Goal: Task Accomplishment & Management: Use online tool/utility

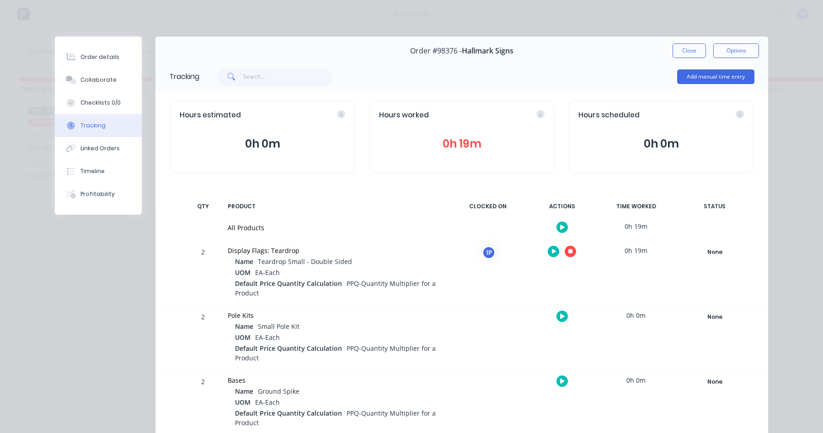
click at [569, 253] on button "button" at bounding box center [570, 251] width 11 height 11
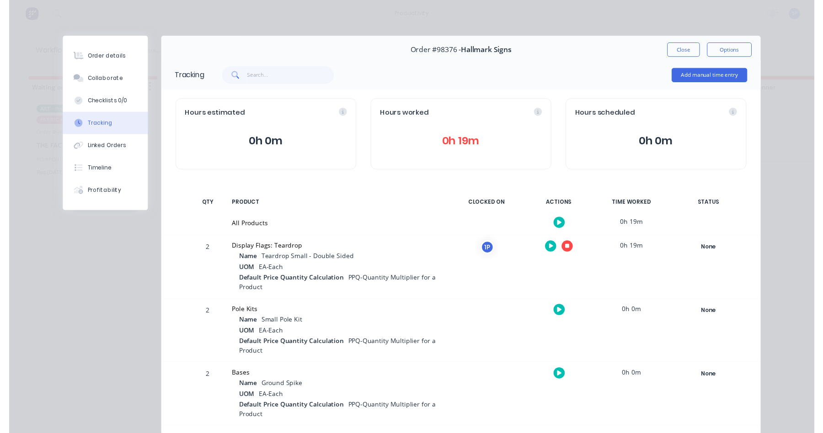
scroll to position [13, 0]
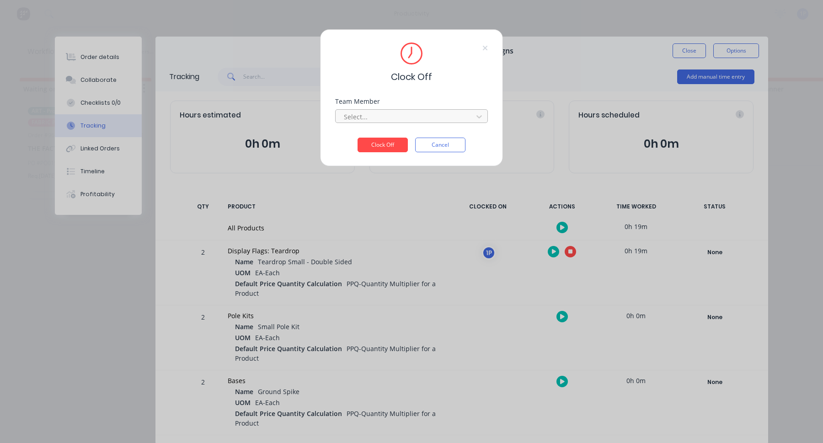
click at [369, 114] on div at bounding box center [405, 116] width 125 height 11
click at [363, 133] on div "1Roll to Roll Printing" at bounding box center [411, 136] width 153 height 17
click at [375, 146] on button "Clock Off" at bounding box center [383, 145] width 50 height 15
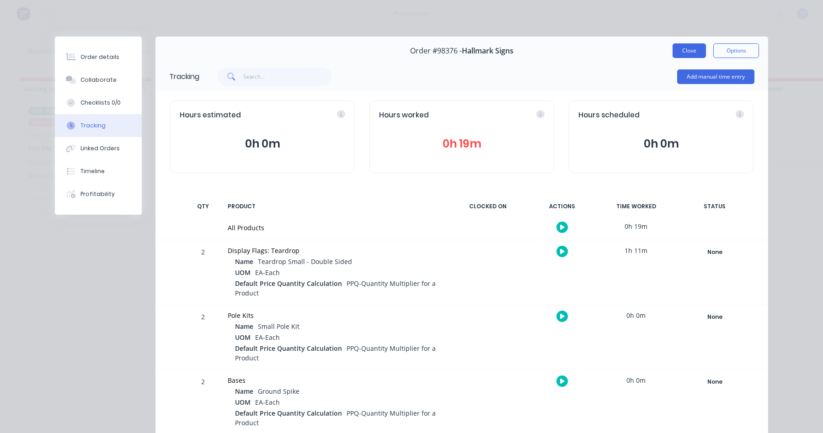
click at [689, 53] on button "Close" at bounding box center [689, 50] width 33 height 15
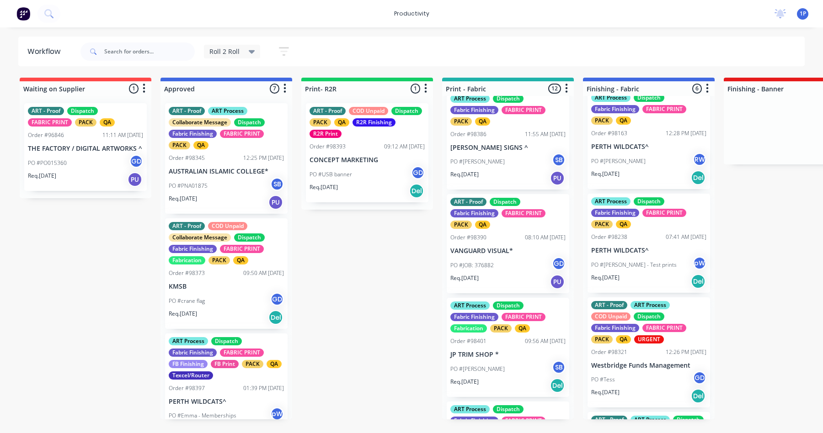
scroll to position [772, 0]
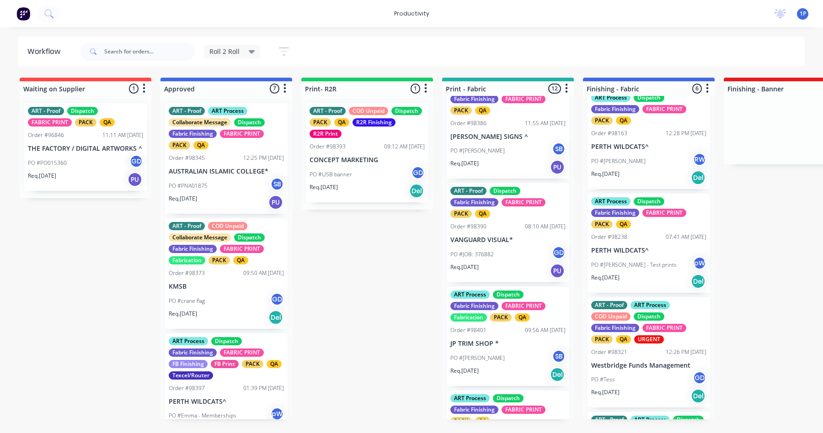
click at [503, 160] on div "PO #[PERSON_NAME] SB" at bounding box center [507, 150] width 115 height 17
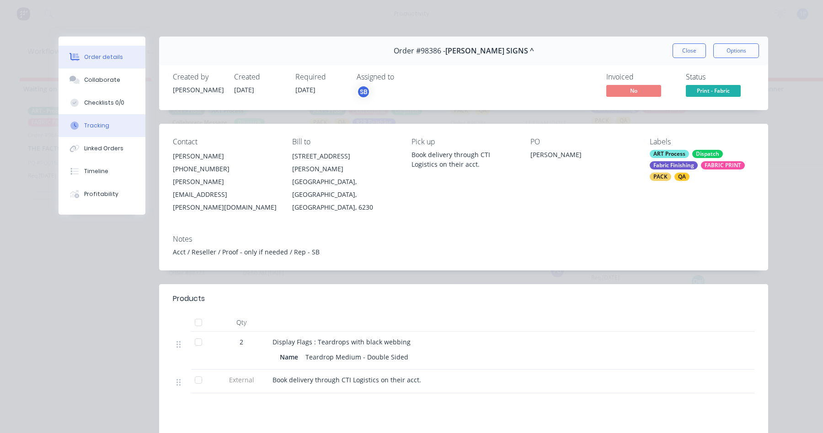
click at [109, 129] on button "Tracking" at bounding box center [102, 125] width 87 height 23
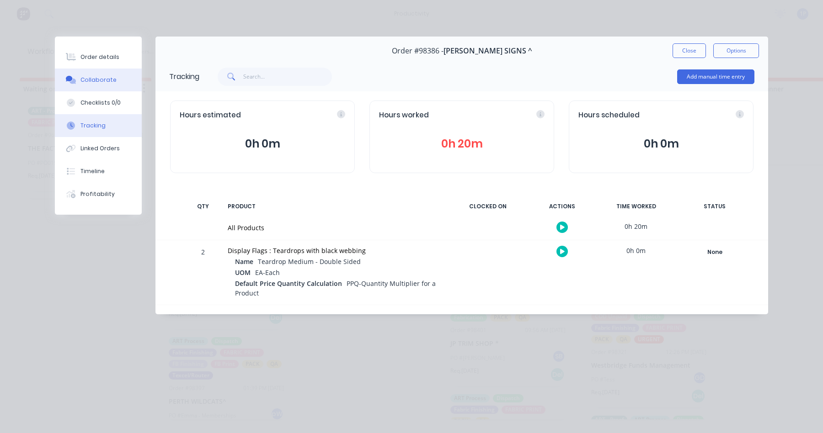
click at [112, 75] on button "Collaborate" at bounding box center [98, 80] width 87 height 23
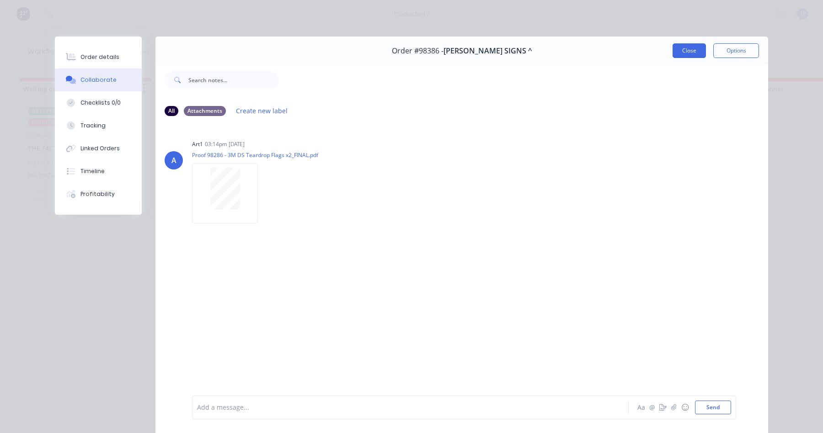
click at [683, 53] on button "Close" at bounding box center [689, 50] width 33 height 15
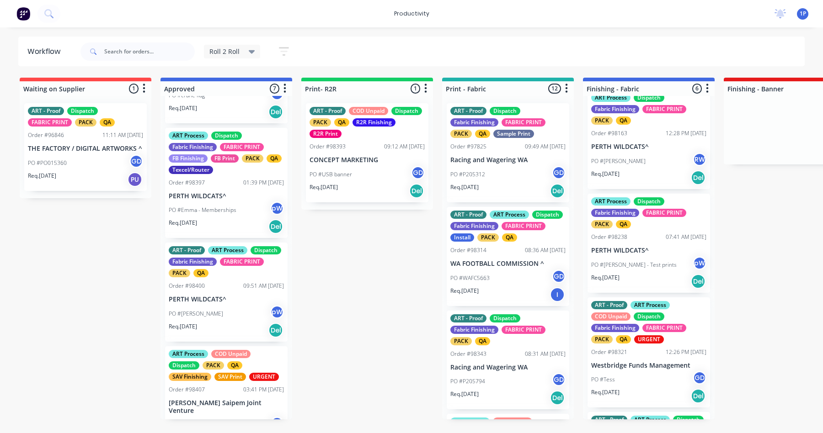
scroll to position [204, 0]
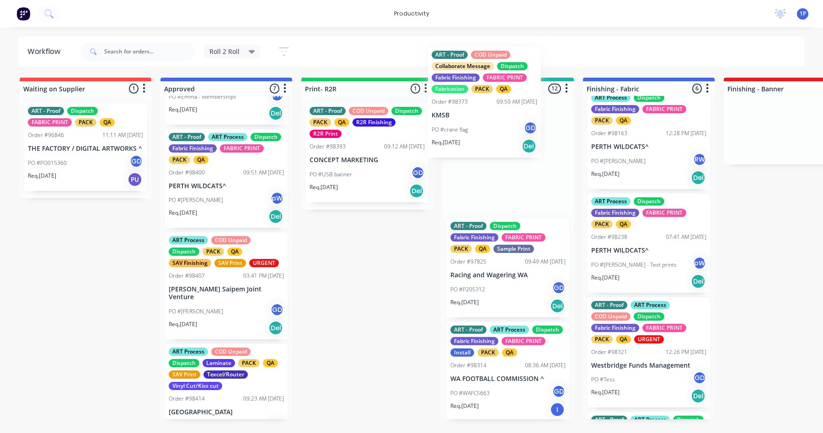
drag, startPoint x: 213, startPoint y: 110, endPoint x: 486, endPoint y: 157, distance: 277.1
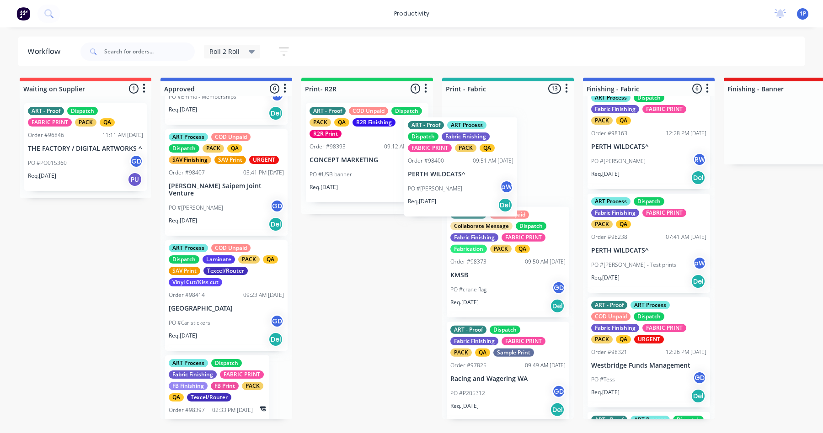
drag, startPoint x: 219, startPoint y: 182, endPoint x: 470, endPoint y: 169, distance: 251.4
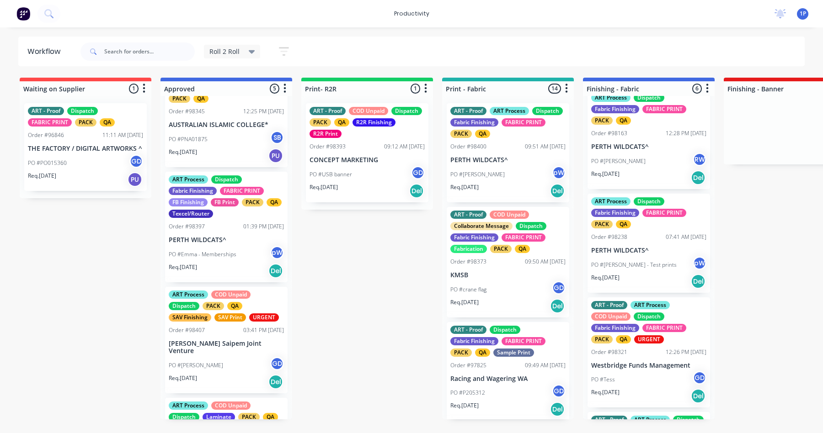
scroll to position [0, 0]
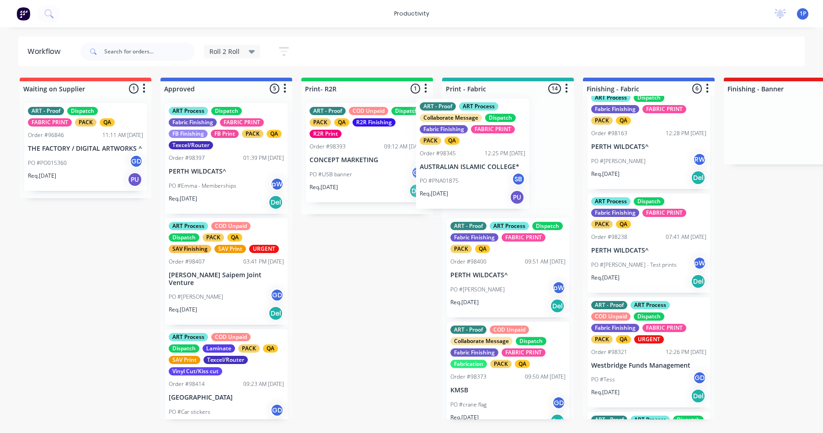
drag, startPoint x: 230, startPoint y: 181, endPoint x: 496, endPoint y: 174, distance: 265.8
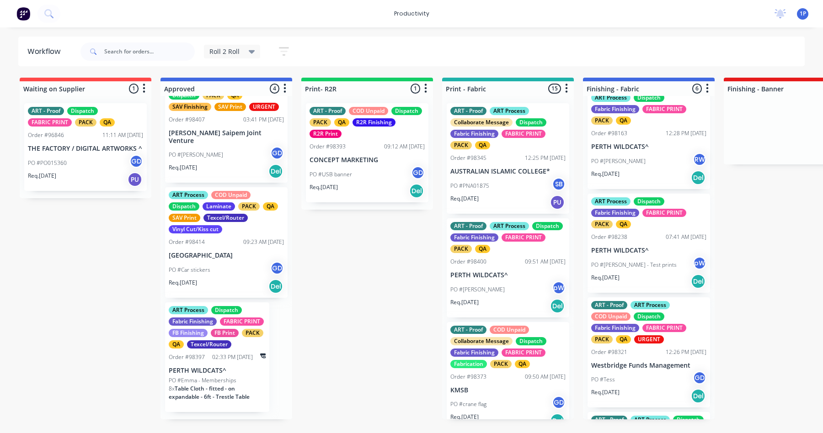
scroll to position [156, 0]
click at [119, 50] on input "text" at bounding box center [149, 52] width 91 height 18
type input "98389"
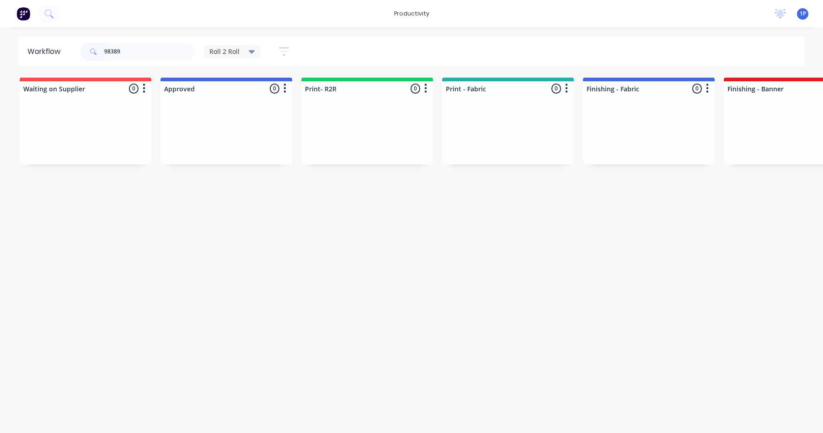
click at [241, 49] on div "Roll 2 Roll" at bounding box center [232, 52] width 46 height 8
click at [230, 118] on button "None" at bounding box center [259, 119] width 97 height 11
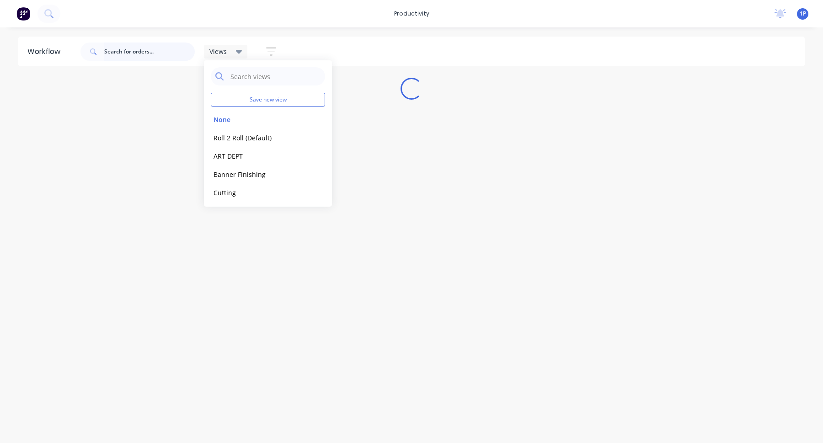
click at [146, 51] on input "text" at bounding box center [149, 52] width 91 height 18
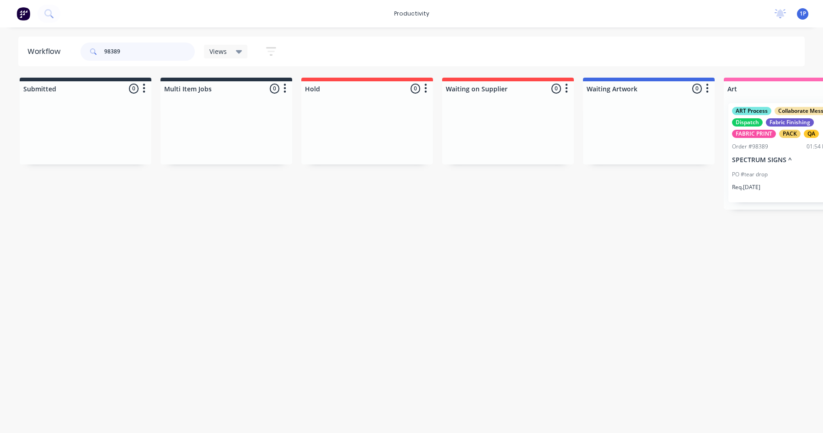
type input "98389"
click at [760, 174] on p "PO #tear drop" at bounding box center [750, 175] width 36 height 8
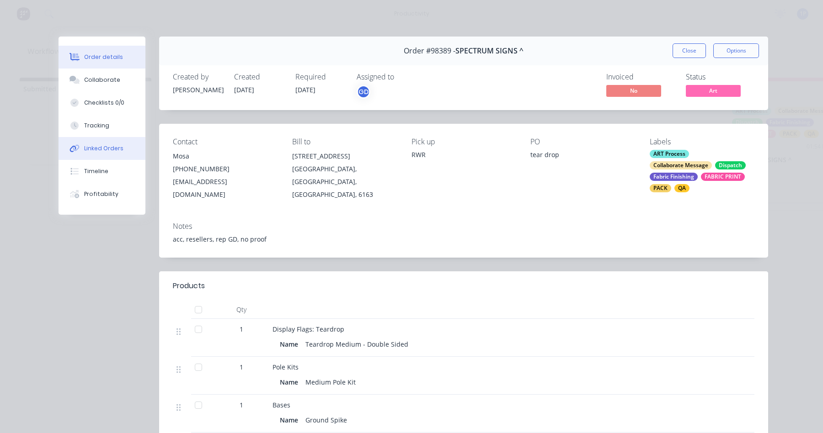
drag, startPoint x: 77, startPoint y: 123, endPoint x: 135, endPoint y: 149, distance: 63.2
click at [78, 123] on button "Tracking" at bounding box center [102, 125] width 87 height 23
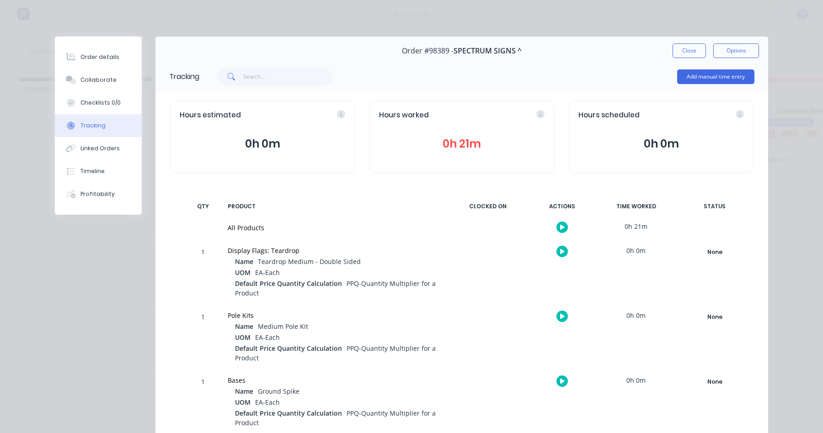
click at [558, 251] on button "button" at bounding box center [561, 251] width 11 height 11
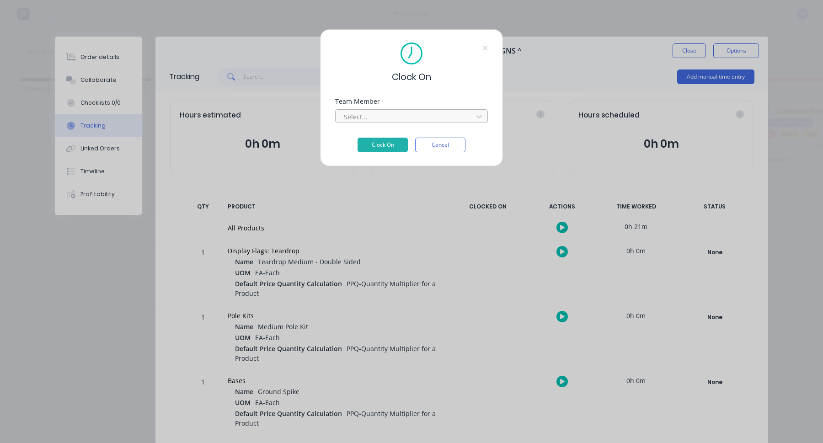
click at [403, 112] on div at bounding box center [405, 116] width 125 height 11
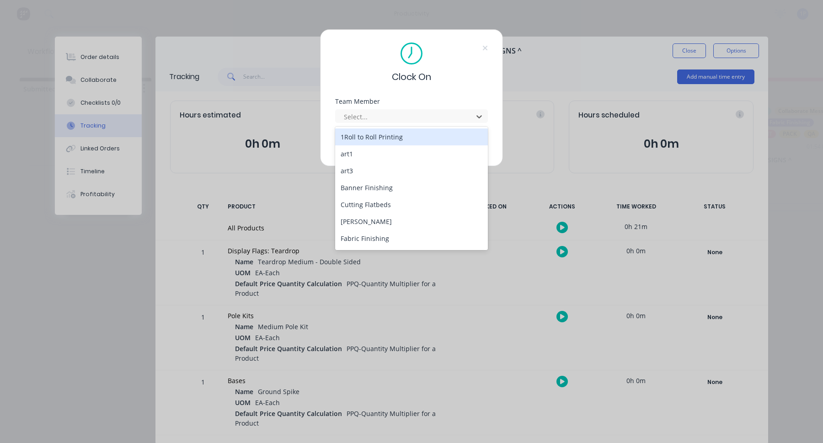
drag, startPoint x: 364, startPoint y: 139, endPoint x: 366, endPoint y: 135, distance: 4.7
click at [364, 135] on div "1Roll to Roll Printing" at bounding box center [411, 136] width 153 height 17
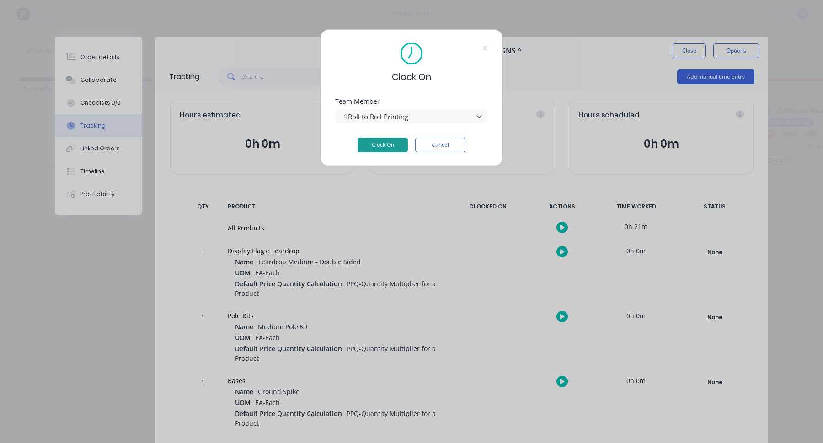
click at [363, 142] on button "Clock On" at bounding box center [383, 145] width 50 height 15
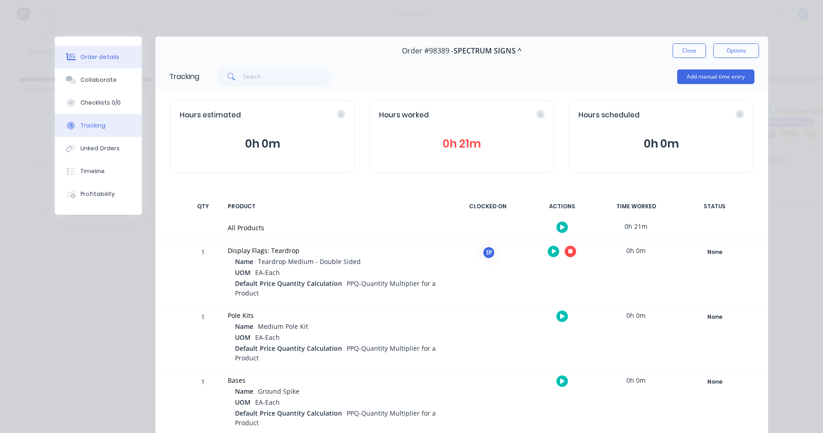
click at [75, 53] on button "Order details" at bounding box center [98, 57] width 87 height 23
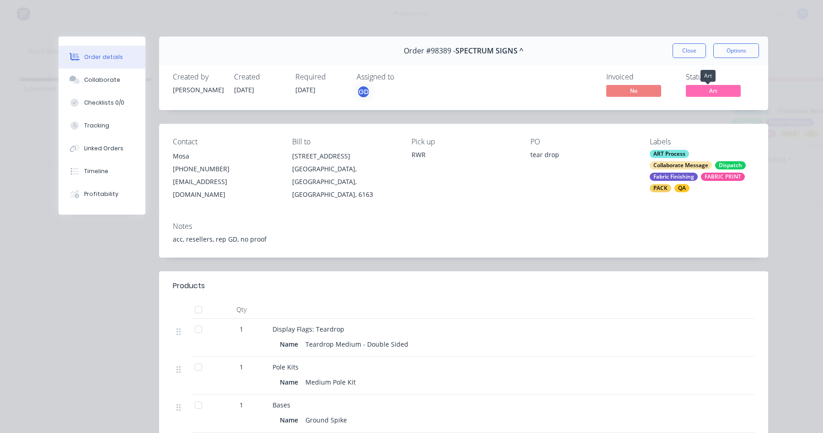
click at [709, 91] on span "Art" at bounding box center [713, 90] width 55 height 11
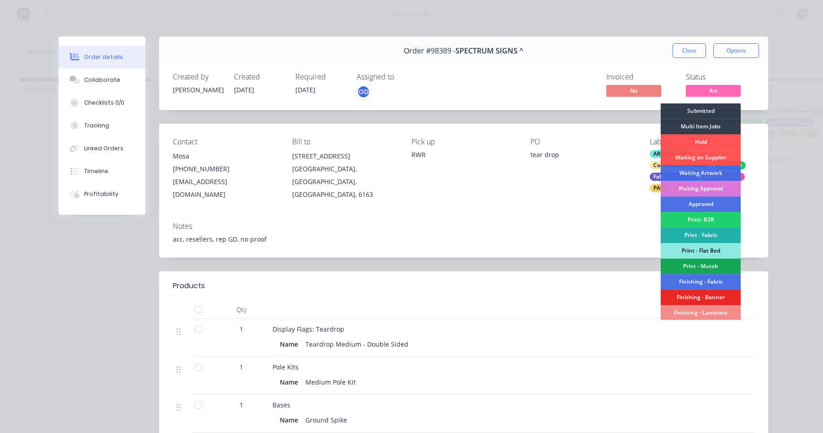
click at [704, 233] on div "Print - Fabric" at bounding box center [701, 236] width 80 height 16
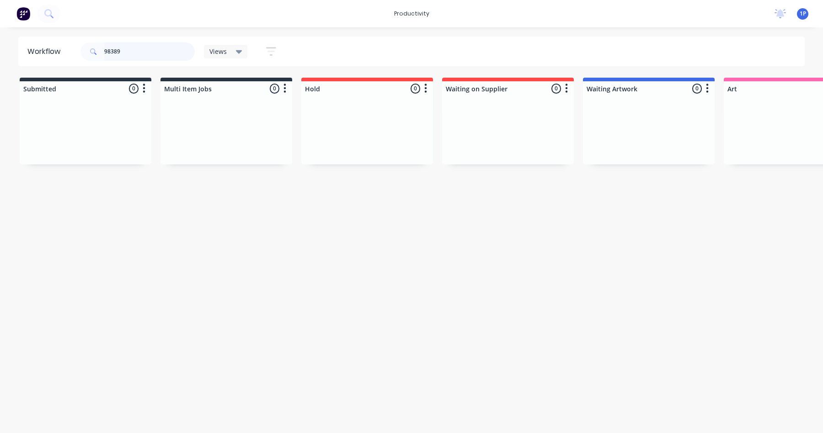
drag, startPoint x: 144, startPoint y: 52, endPoint x: 0, endPoint y: 57, distance: 144.6
click at [104, 60] on input "98389" at bounding box center [149, 52] width 91 height 18
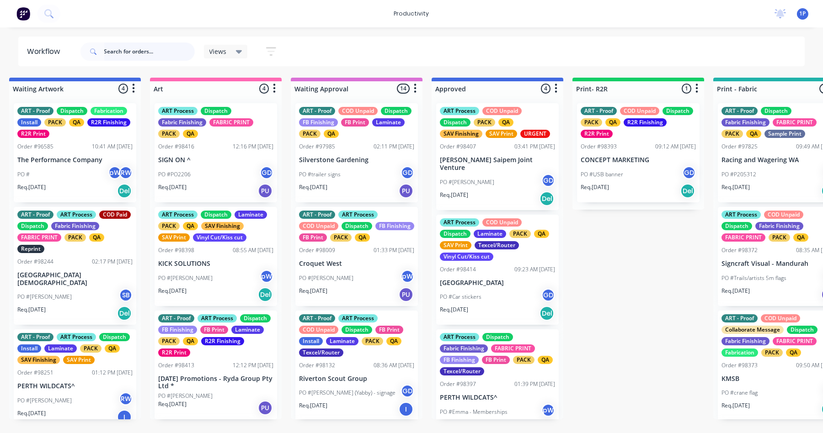
scroll to position [0, 581]
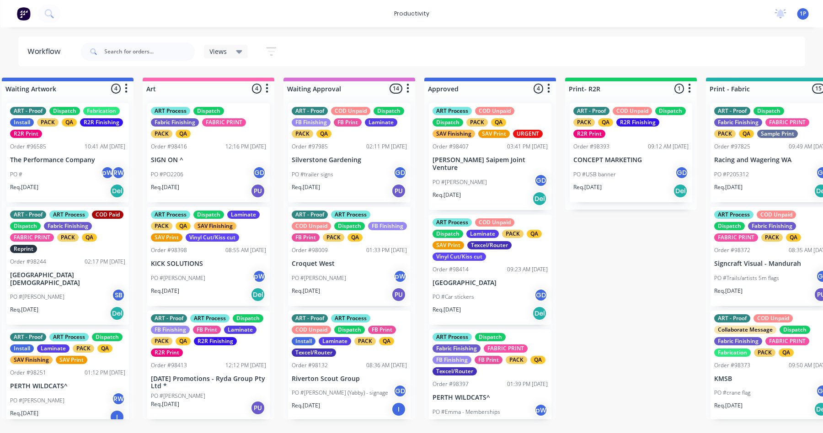
click at [232, 53] on div "Views" at bounding box center [225, 52] width 33 height 8
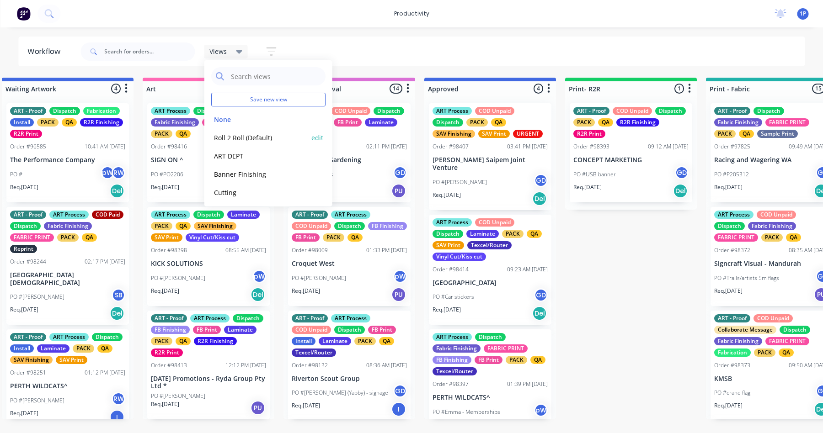
click at [235, 140] on button "Roll 2 Roll (Default)" at bounding box center [259, 138] width 97 height 11
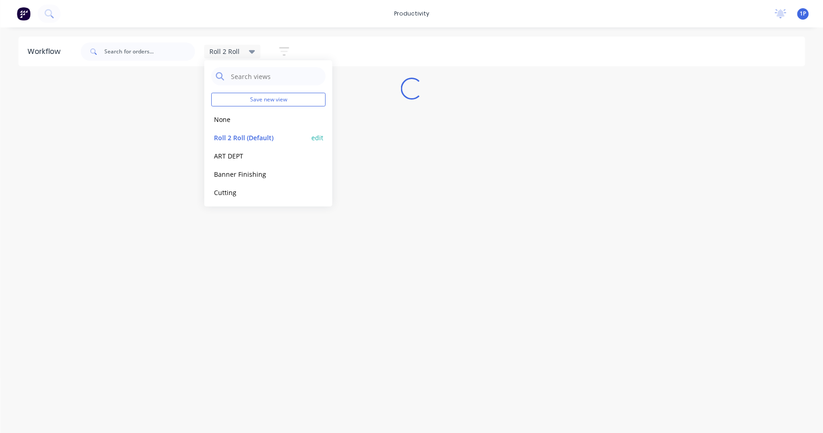
scroll to position [0, 0]
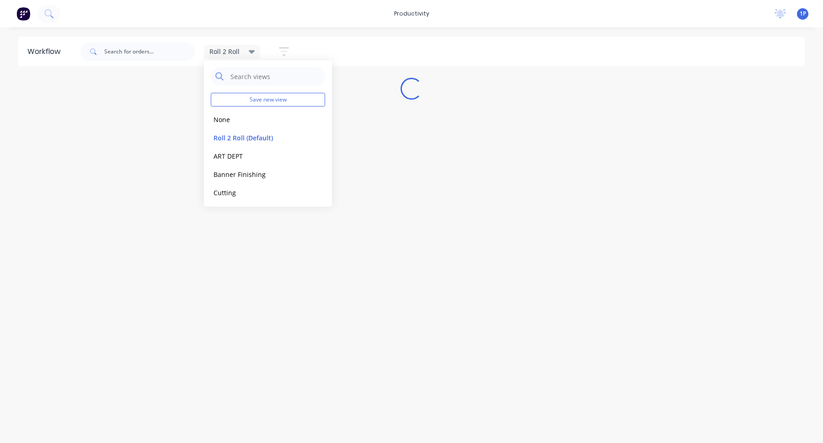
click at [247, 53] on div "Roll 2 Roll" at bounding box center [232, 52] width 46 height 8
